Goal: Information Seeking & Learning: Find specific page/section

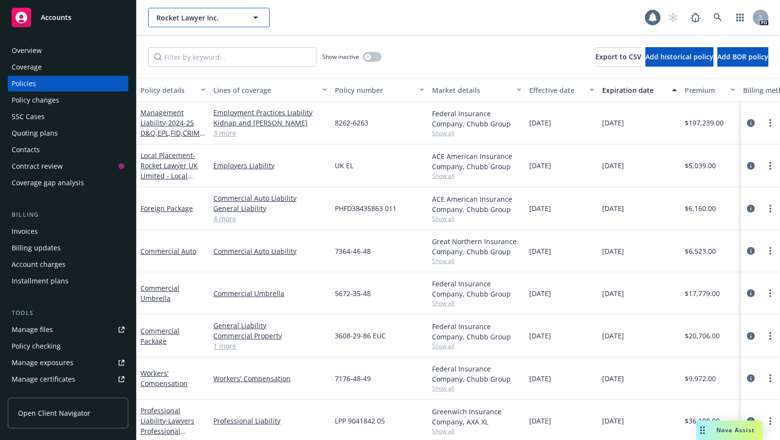
click at [256, 16] on icon "button" at bounding box center [256, 18] width 12 height 12
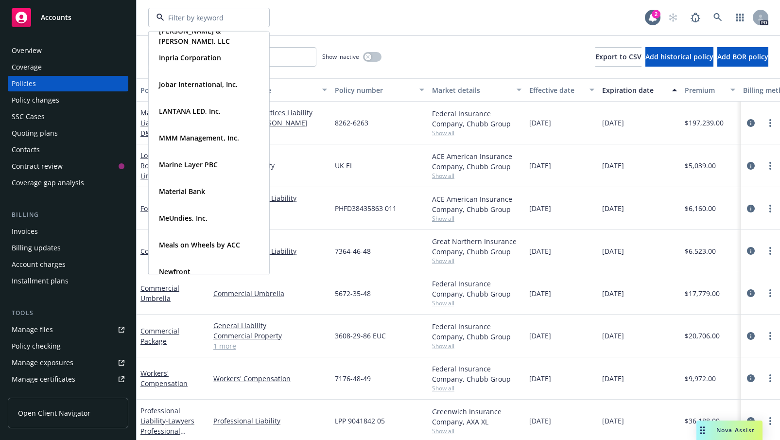
scroll to position [333, 0]
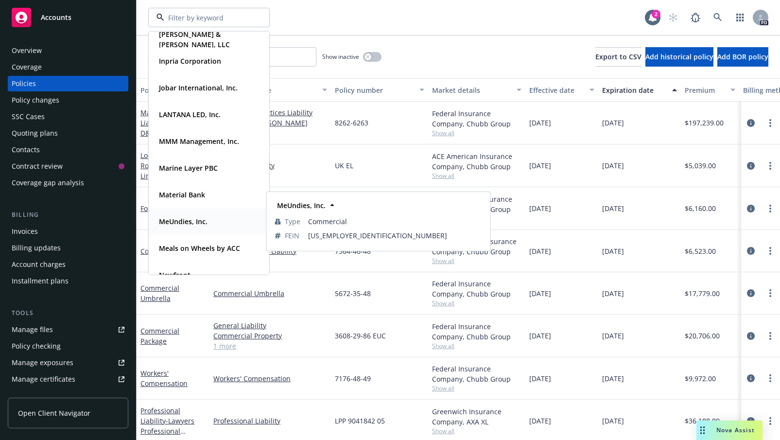
click at [180, 222] on strong "MeUndies, Inc." at bounding box center [183, 221] width 49 height 9
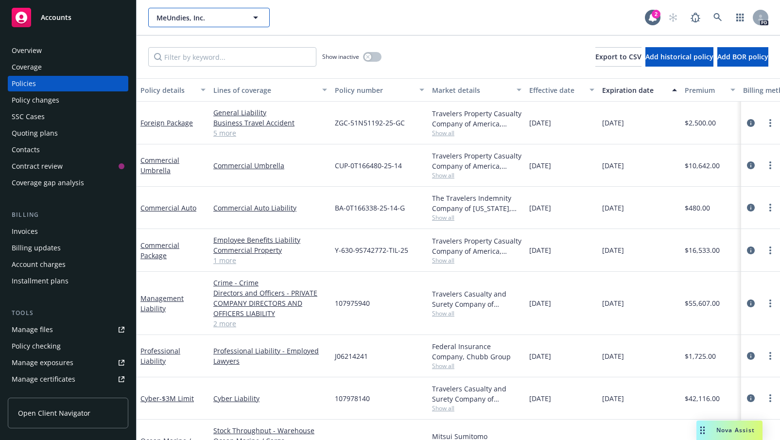
click at [217, 17] on span "MeUndies, Inc." at bounding box center [198, 18] width 84 height 10
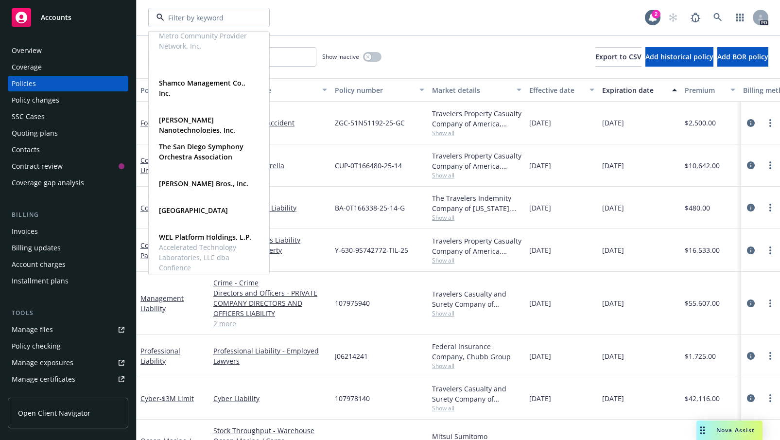
scroll to position [773, 0]
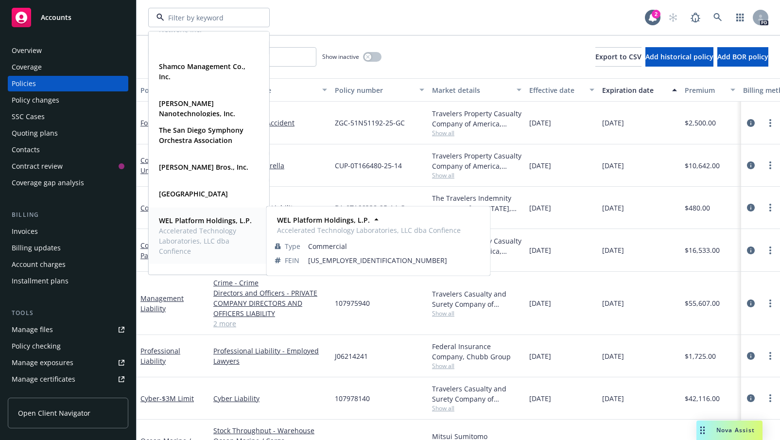
click at [175, 225] on span "WEL Platform Holdings, L.P." at bounding box center [208, 220] width 98 height 10
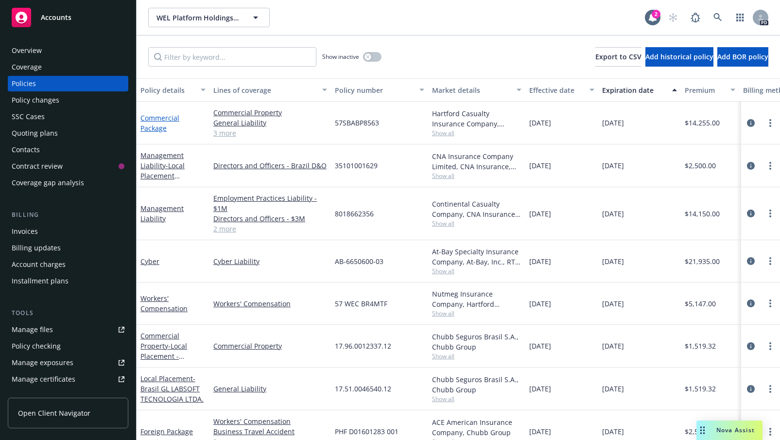
click at [158, 118] on link "Commercial Package" at bounding box center [159, 122] width 39 height 19
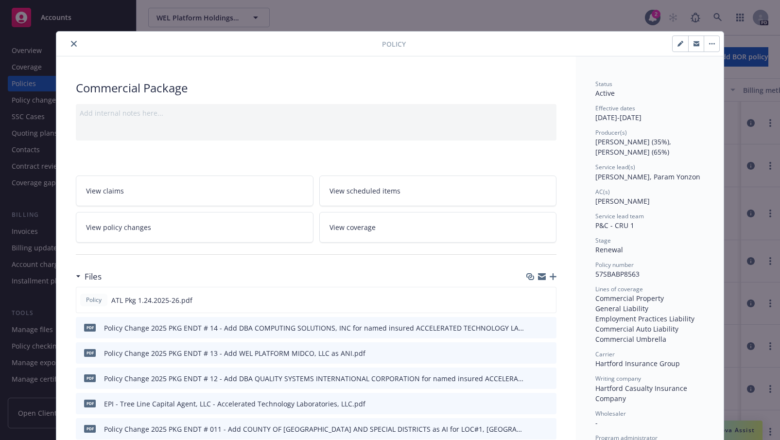
click at [709, 44] on icon "button" at bounding box center [709, 43] width 1 height 1
click at [71, 42] on icon "close" at bounding box center [74, 44] width 6 height 6
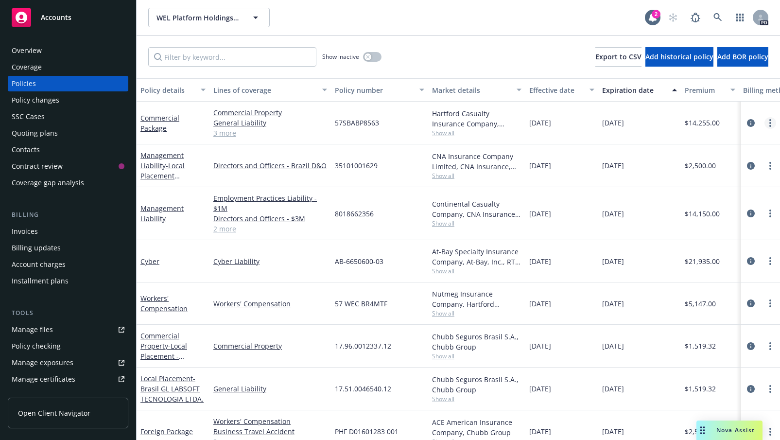
click at [769, 123] on circle "more" at bounding box center [770, 123] width 2 height 2
click at [696, 260] on link "Copy logging email" at bounding box center [709, 259] width 114 height 19
click at [33, 120] on div "SSC Cases" at bounding box center [28, 117] width 33 height 16
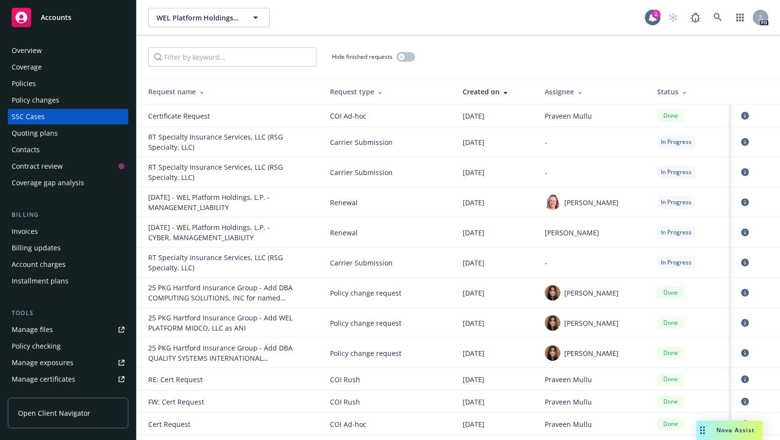
click at [24, 110] on div "SSC Cases" at bounding box center [28, 117] width 33 height 16
click at [27, 115] on div "SSC Cases" at bounding box center [28, 117] width 33 height 16
click at [62, 14] on span "Accounts" at bounding box center [56, 18] width 31 height 8
